Goal: Transaction & Acquisition: Obtain resource

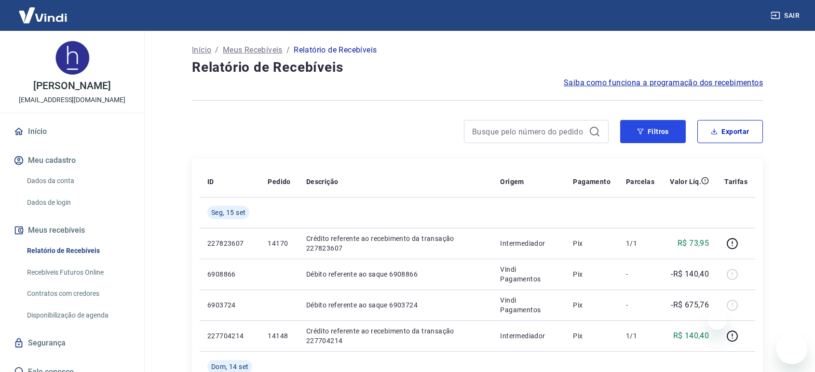
click at [650, 132] on button "Filtros" at bounding box center [653, 131] width 66 height 23
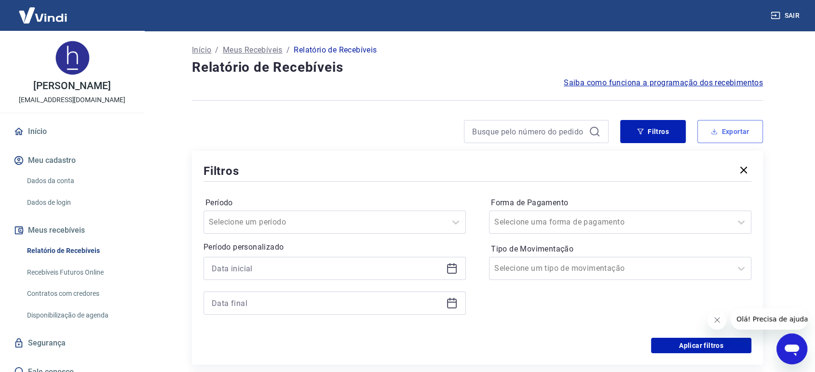
click at [709, 139] on button "Exportar" at bounding box center [730, 131] width 66 height 23
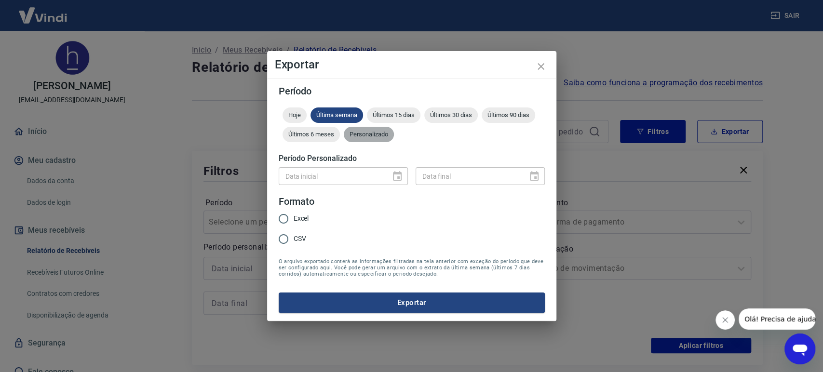
click at [371, 132] on span "Personalizado" at bounding box center [369, 134] width 50 height 7
click at [283, 218] on input "Excel" at bounding box center [283, 219] width 20 height 20
radio input "true"
click at [397, 180] on icon "Choose date" at bounding box center [398, 177] width 12 height 12
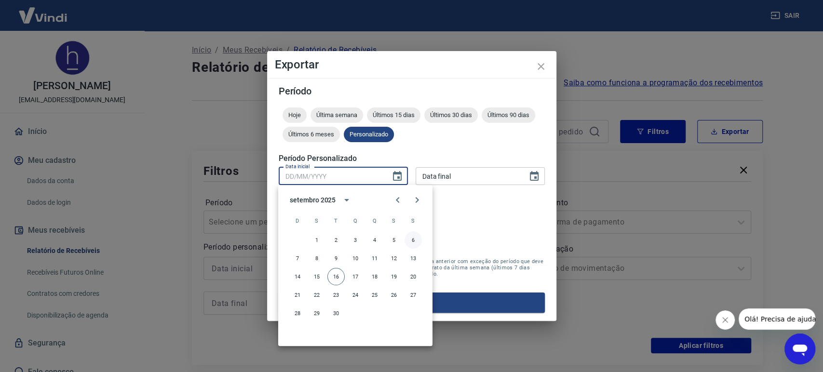
click at [413, 242] on button "6" at bounding box center [413, 240] width 17 height 17
type input "[DATE]"
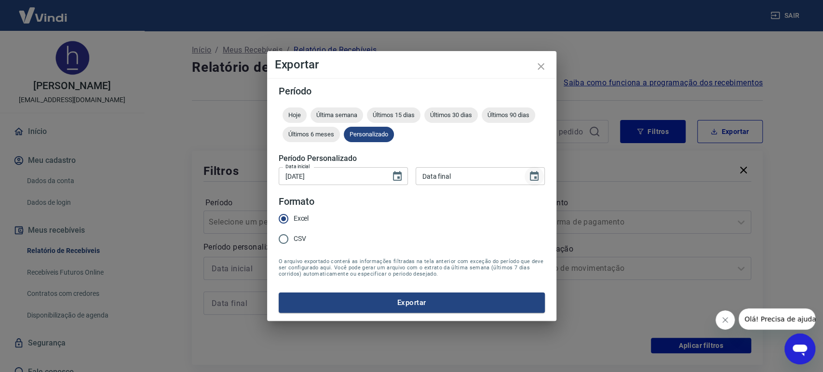
click at [535, 175] on icon "Choose date" at bounding box center [535, 177] width 12 height 12
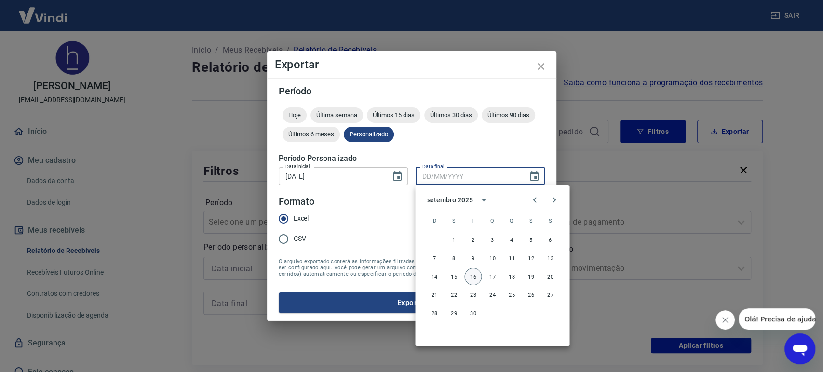
click at [474, 272] on button "16" at bounding box center [473, 276] width 17 height 17
type input "[DATE]"
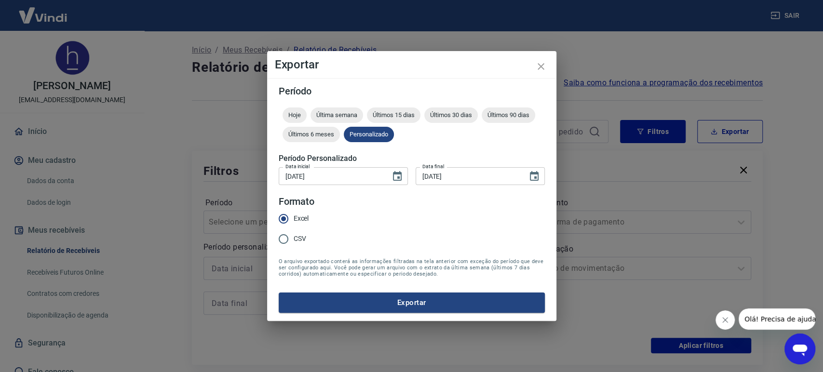
click at [448, 229] on div "1 2 3 4 5 6 7 8 9 10 11 12 13 14 15 16 17 18 19 20 21 22 23 24 25 26 27 28 29 30" at bounding box center [493, 237] width 116 height 52
click at [448, 304] on button "Exportar" at bounding box center [412, 303] width 266 height 20
